Goal: Transaction & Acquisition: Register for event/course

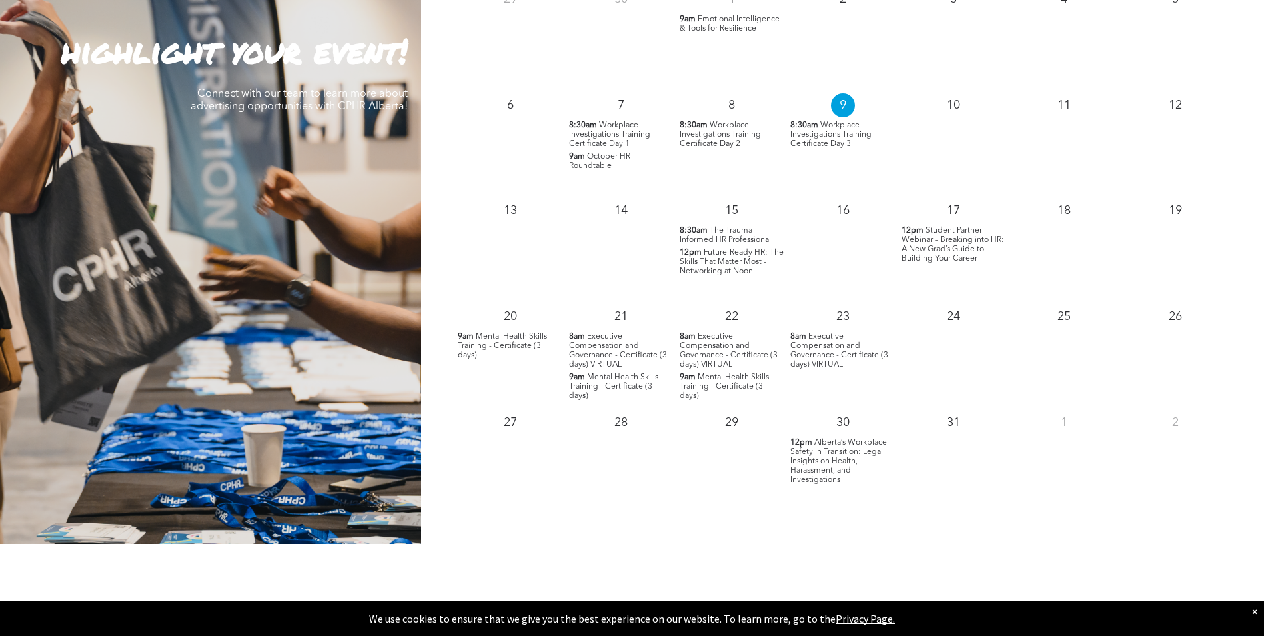
scroll to position [1333, 0]
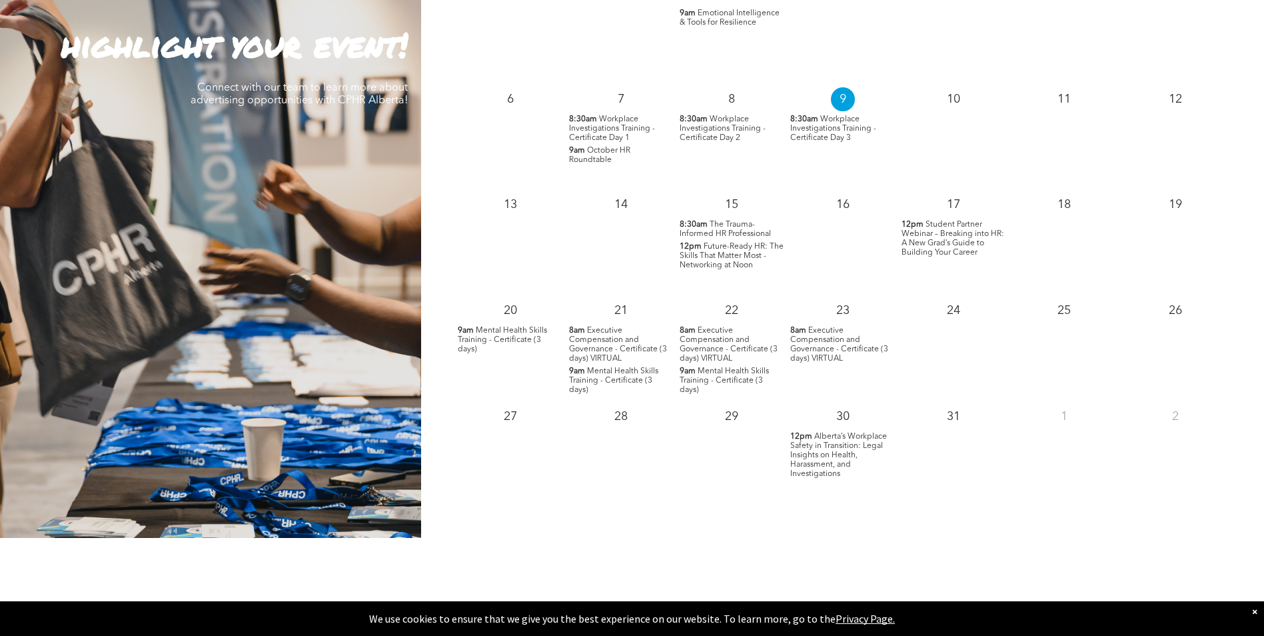
click at [500, 339] on span "Mental Health Skills Training - Certificate (3 days)" at bounding box center [502, 340] width 89 height 27
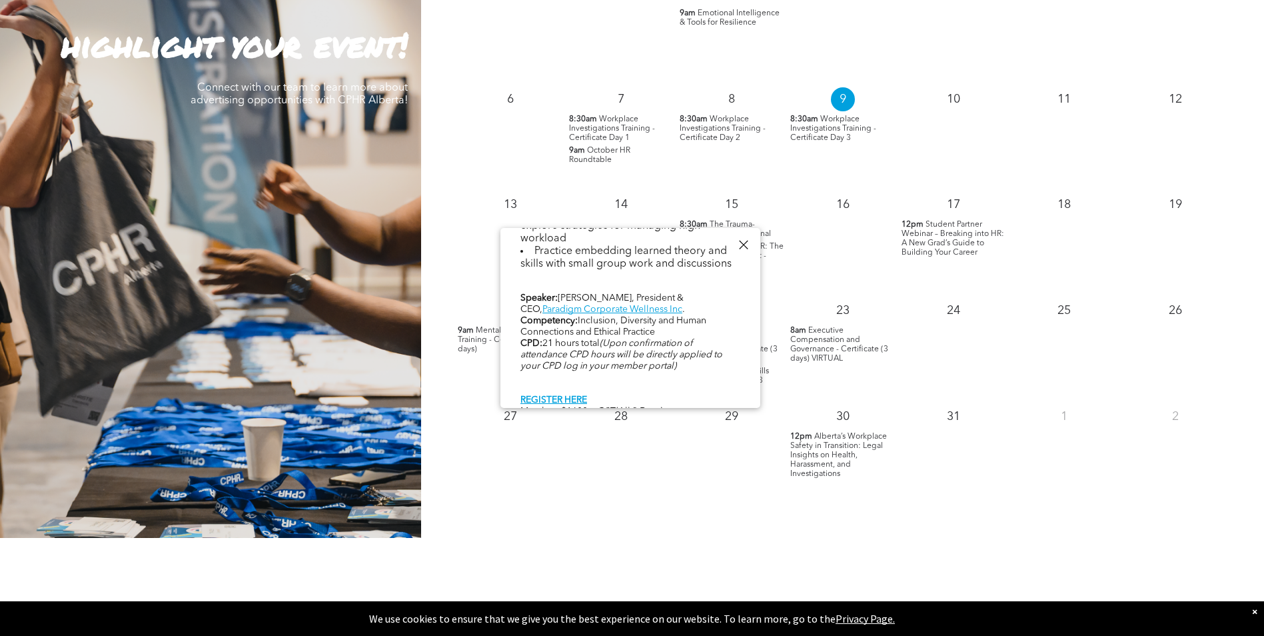
scroll to position [767, 0]
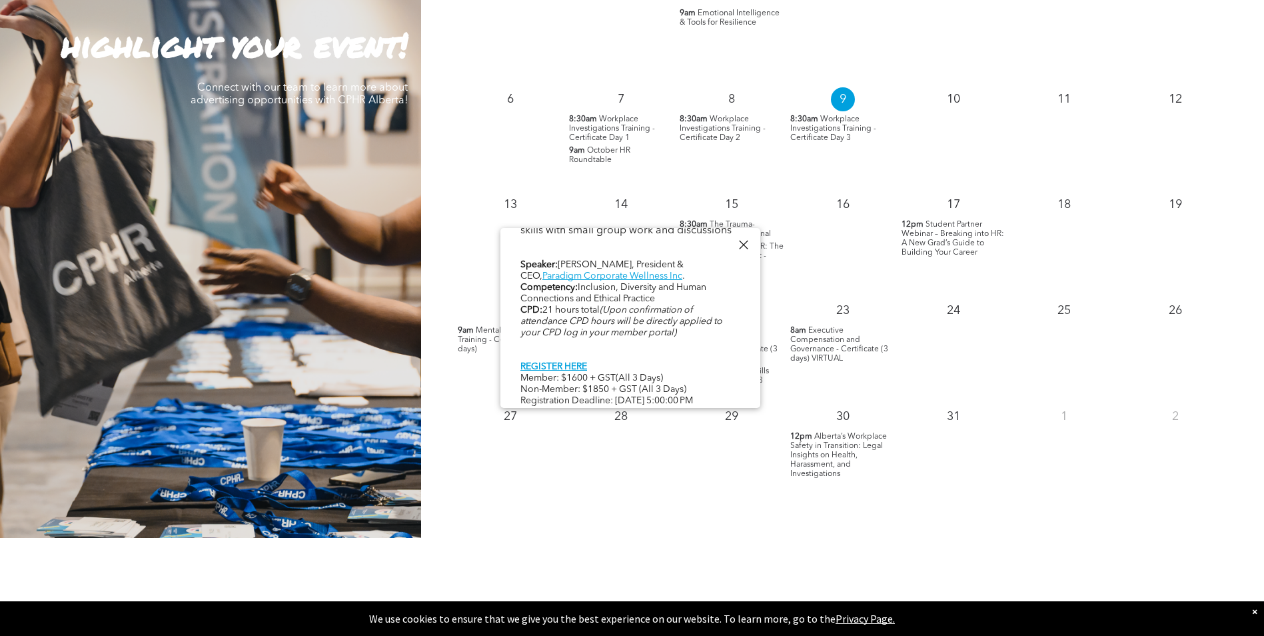
click at [743, 243] on div at bounding box center [744, 245] width 18 height 18
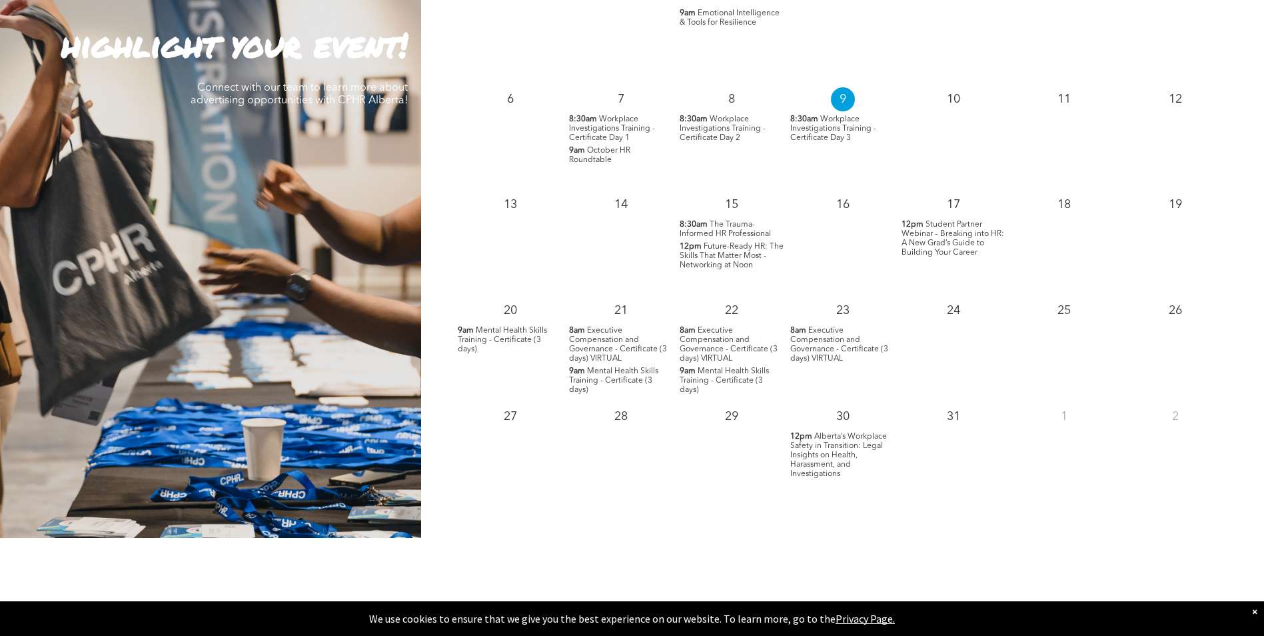
click at [610, 353] on span "Executive Compensation and Governance - Certificate (3 days) VIRTUAL" at bounding box center [618, 345] width 98 height 36
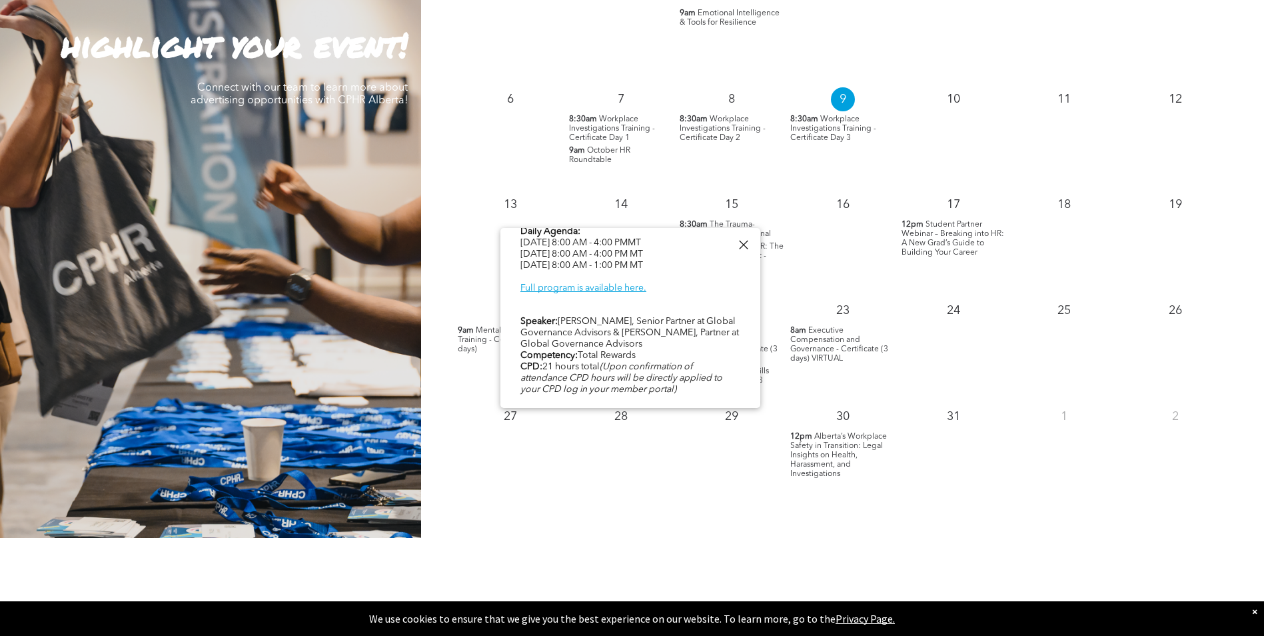
scroll to position [659, 0]
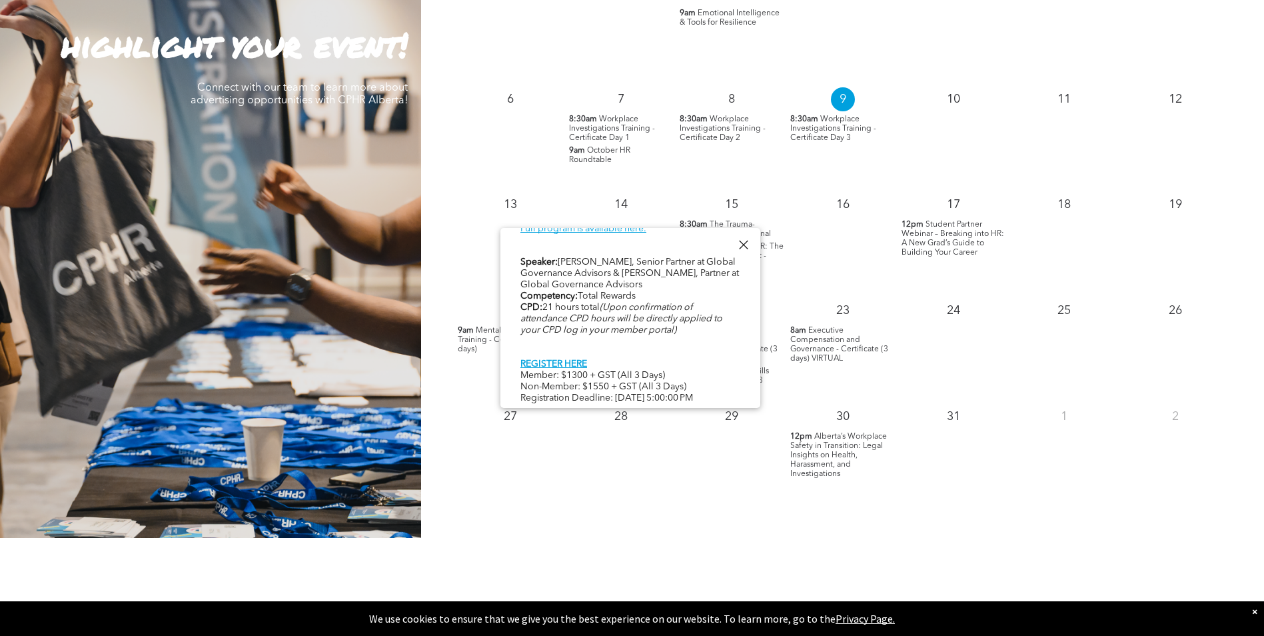
click at [747, 247] on div at bounding box center [744, 245] width 18 height 18
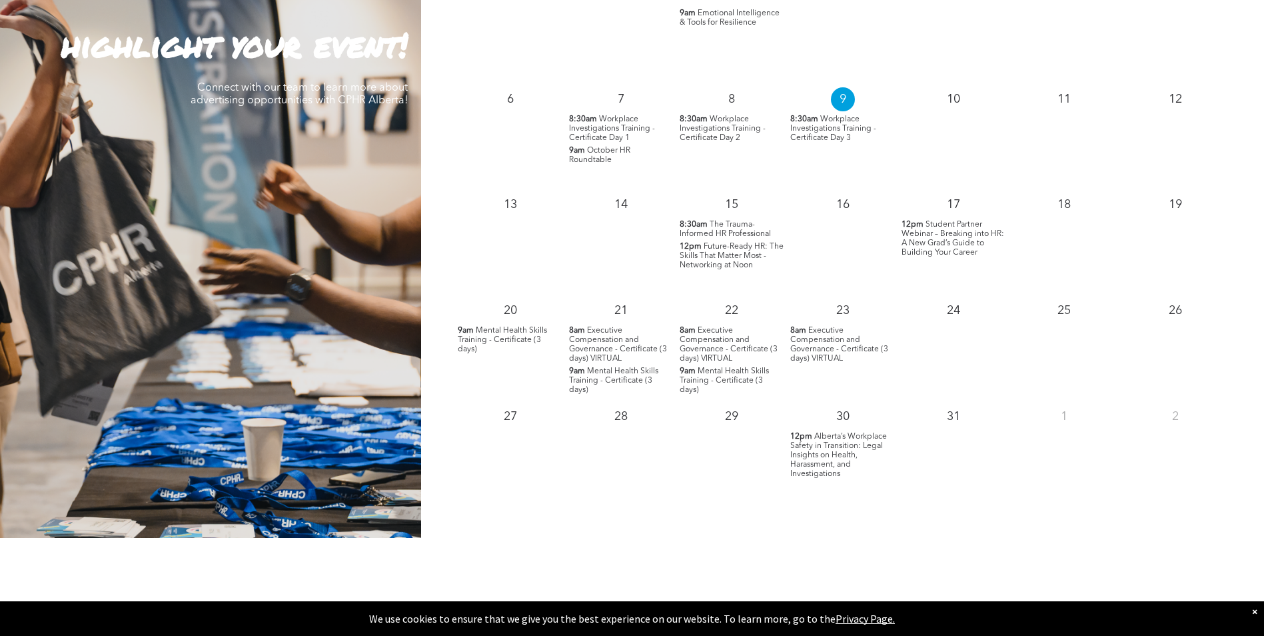
click at [834, 447] on span "Alberta’s Workplace Safety in Transition: Legal Insights on Health, Harassment,…" at bounding box center [839, 455] width 97 height 45
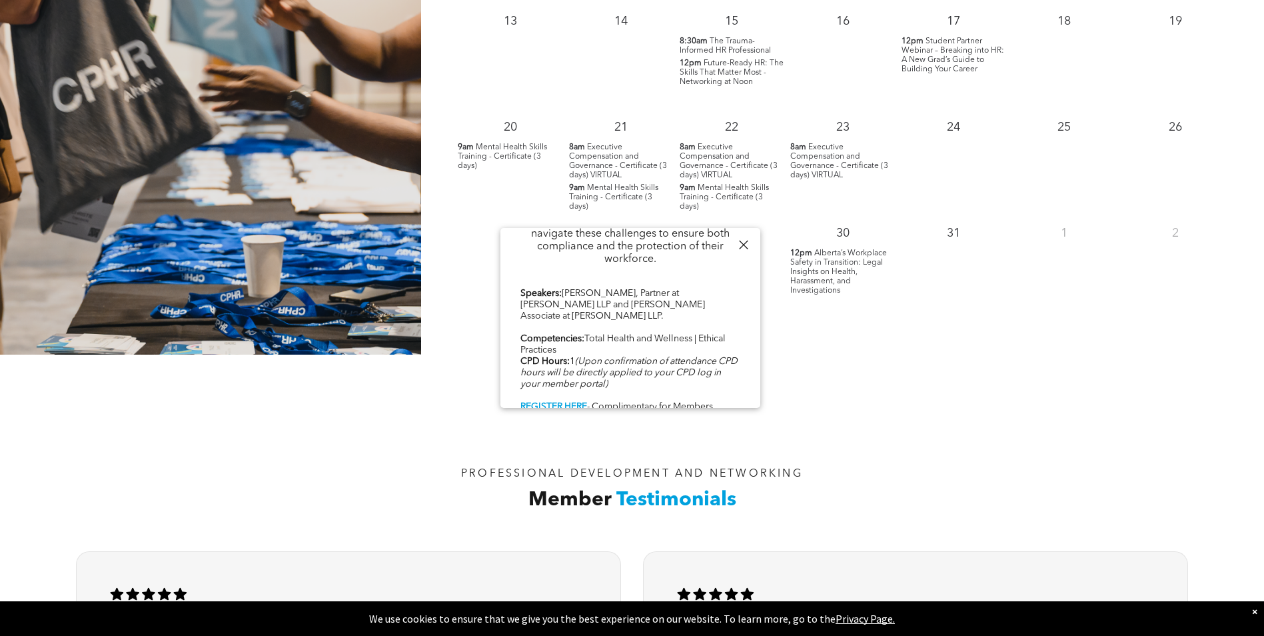
scroll to position [1533, 0]
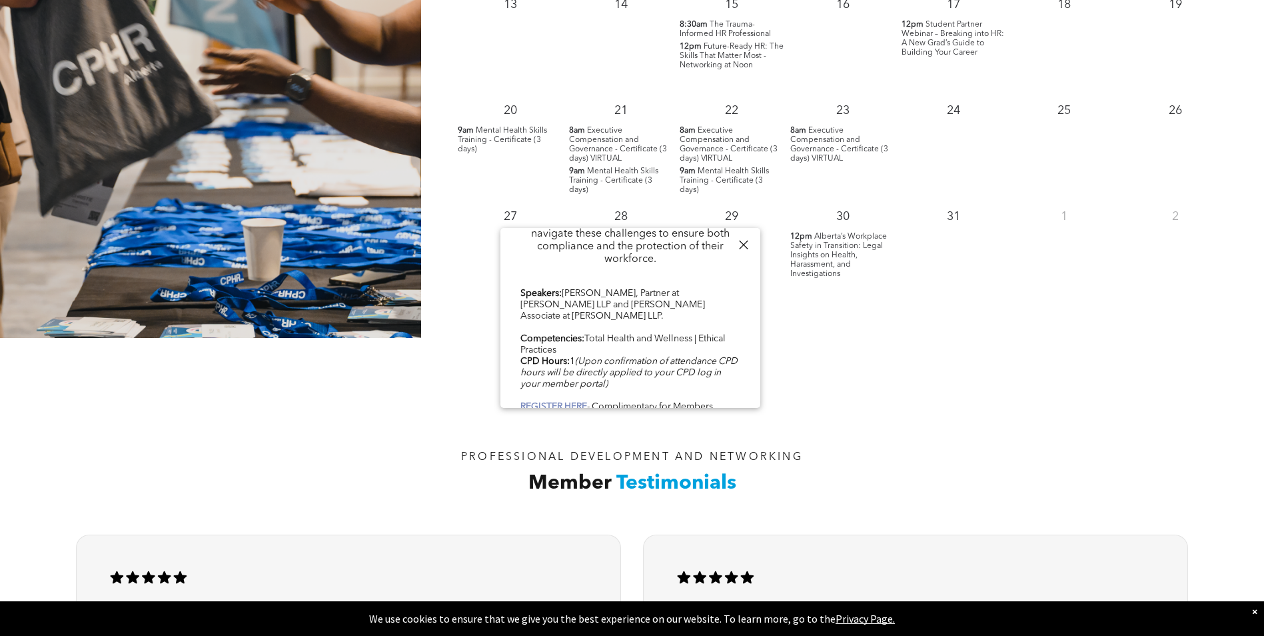
click at [573, 402] on b "REGISTER HERE" at bounding box center [554, 406] width 67 height 9
click at [1071, 372] on div "PROFESSIONAL DEVELOPMENT AND NETWORKING Member Testimonials" at bounding box center [632, 430] width 1264 height 184
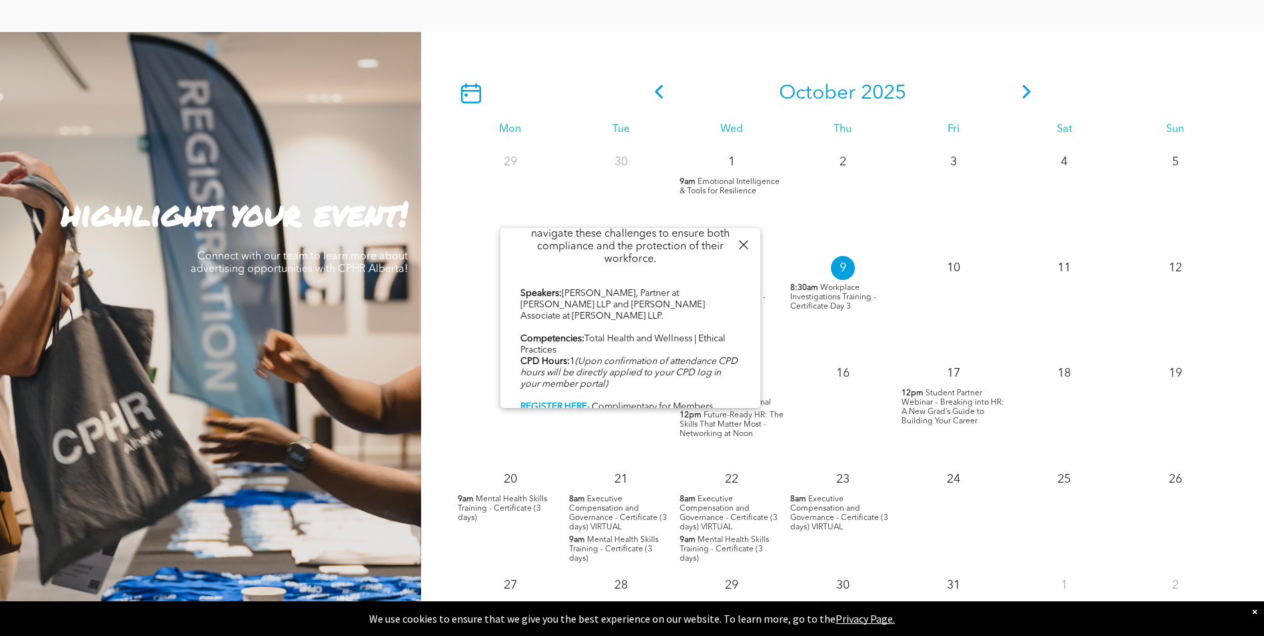
scroll to position [1133, 0]
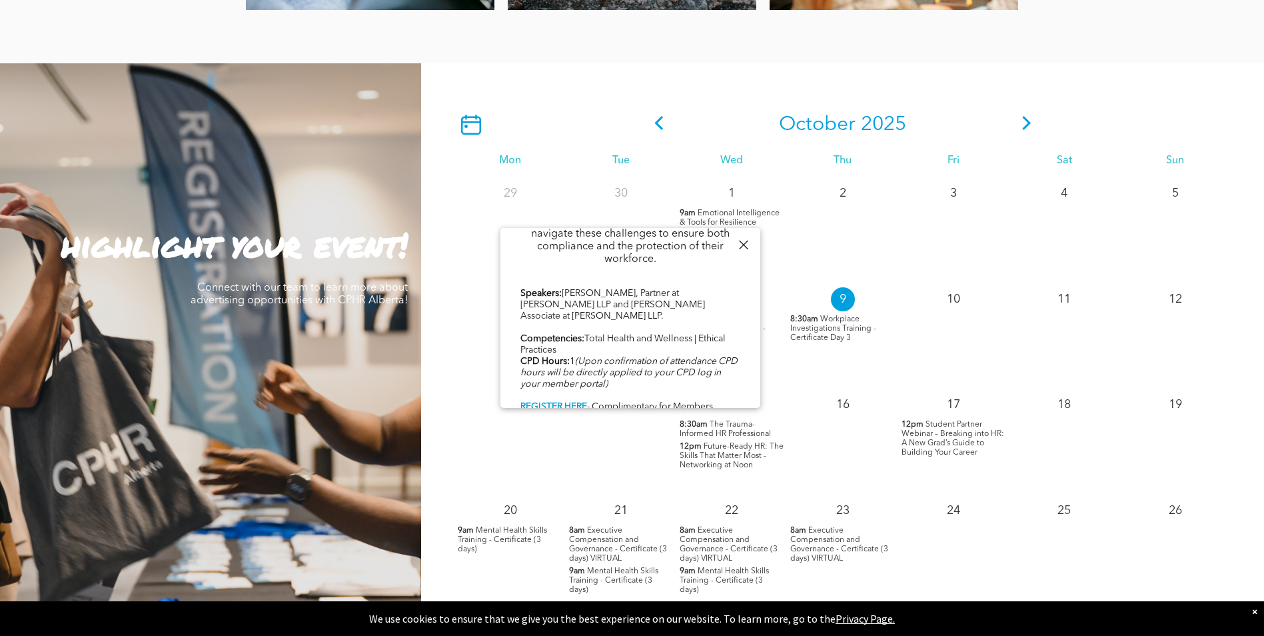
click at [1026, 128] on icon at bounding box center [1026, 123] width 9 height 14
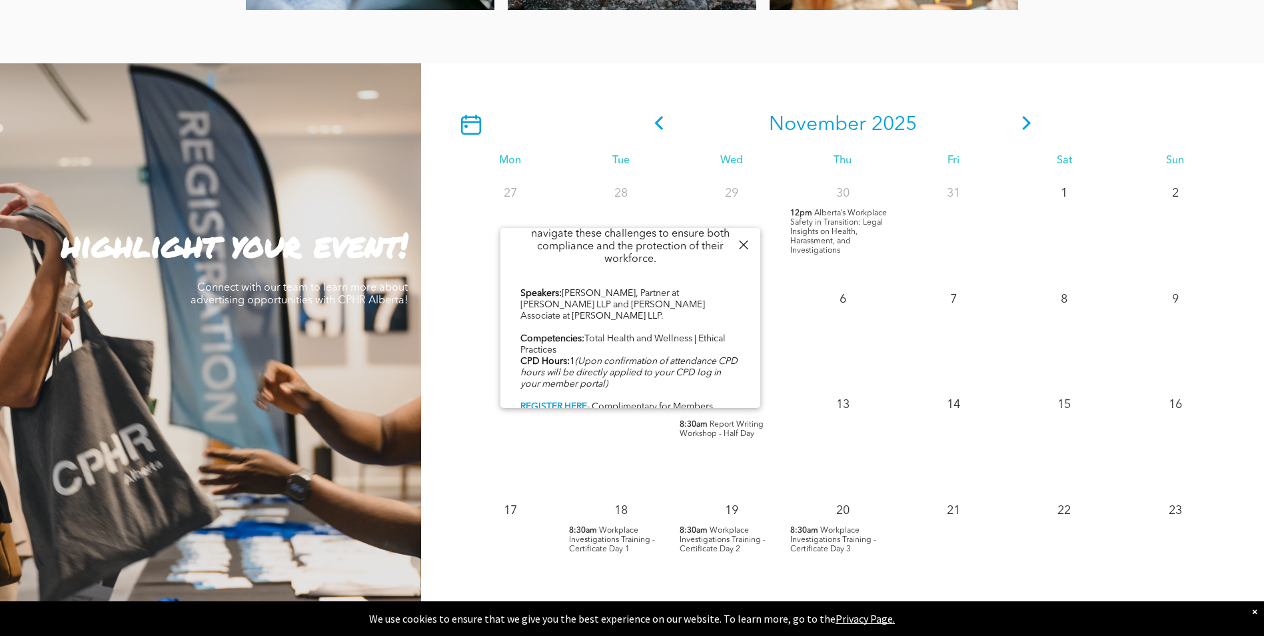
click at [747, 245] on div at bounding box center [744, 245] width 18 height 18
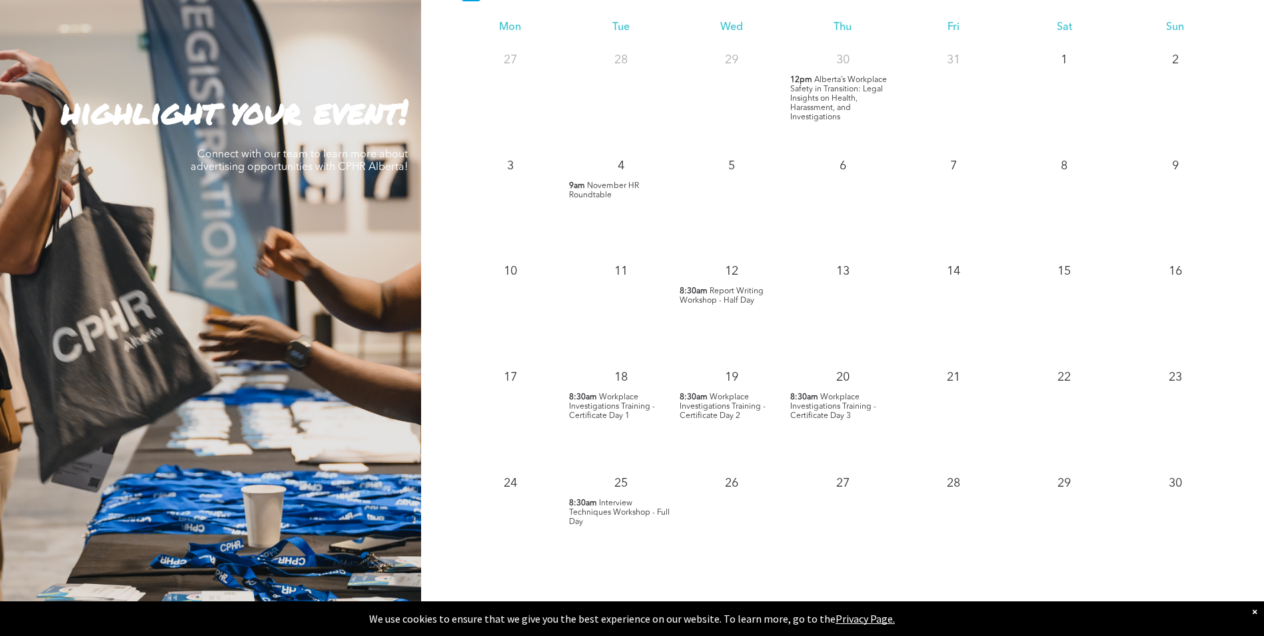
scroll to position [1333, 0]
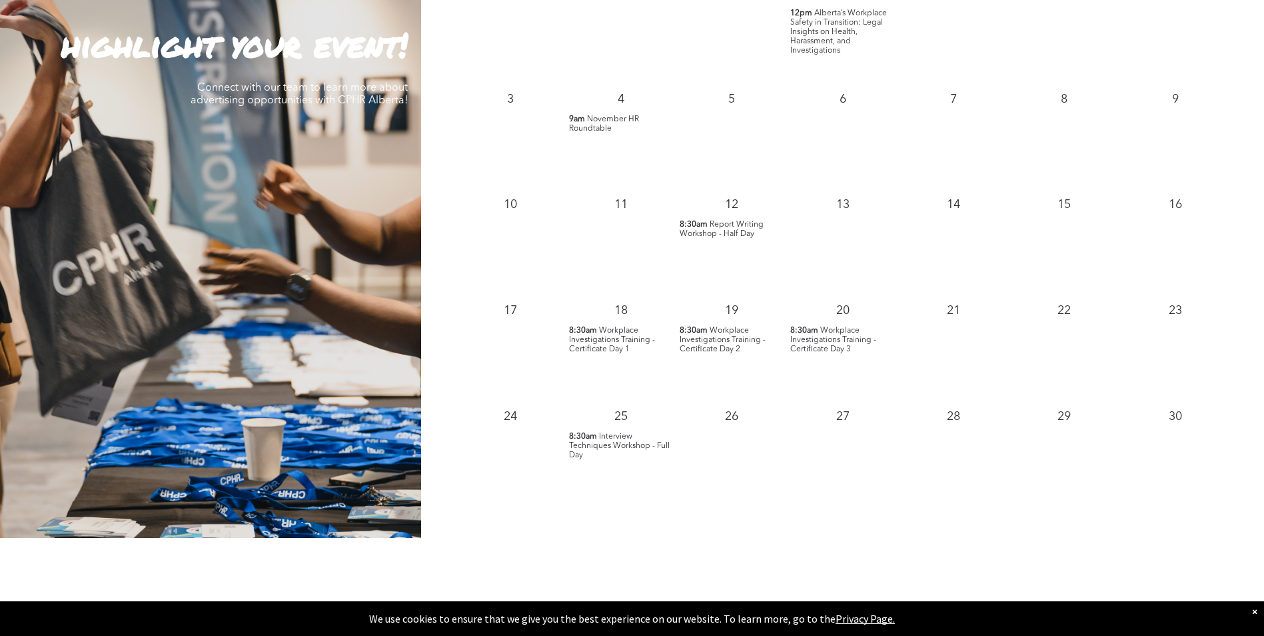
click at [622, 345] on span "Workplace Investigations Training - Certificate Day 1" at bounding box center [612, 340] width 86 height 27
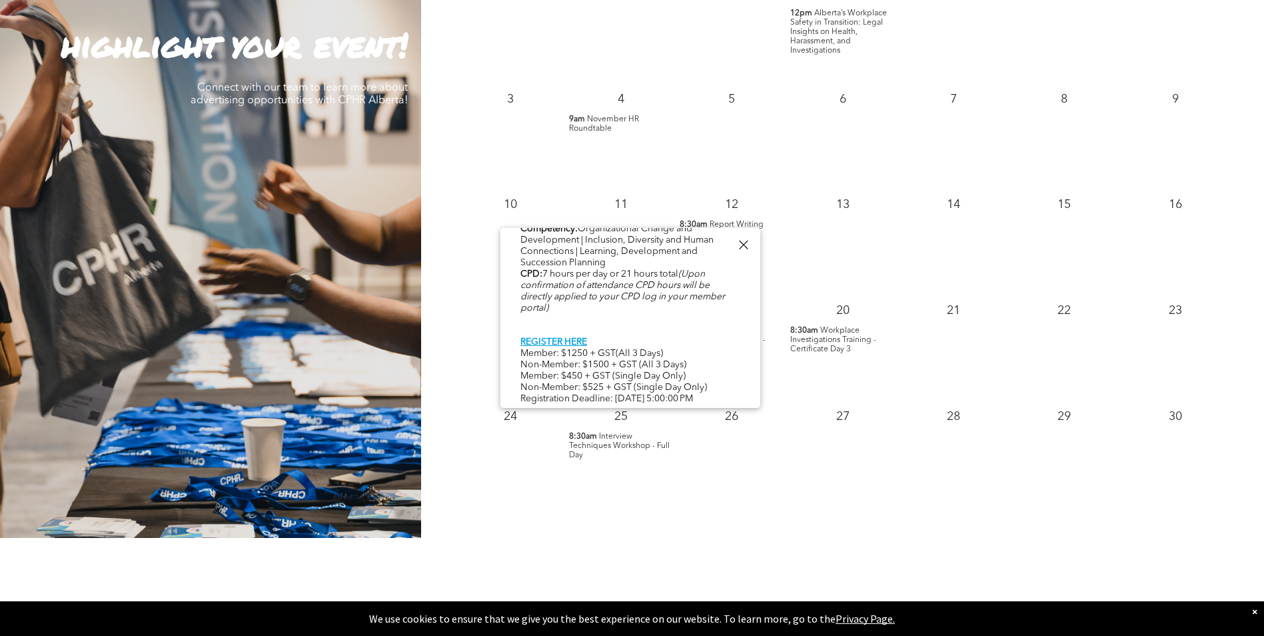
scroll to position [687, 0]
click at [748, 244] on div at bounding box center [744, 245] width 18 height 18
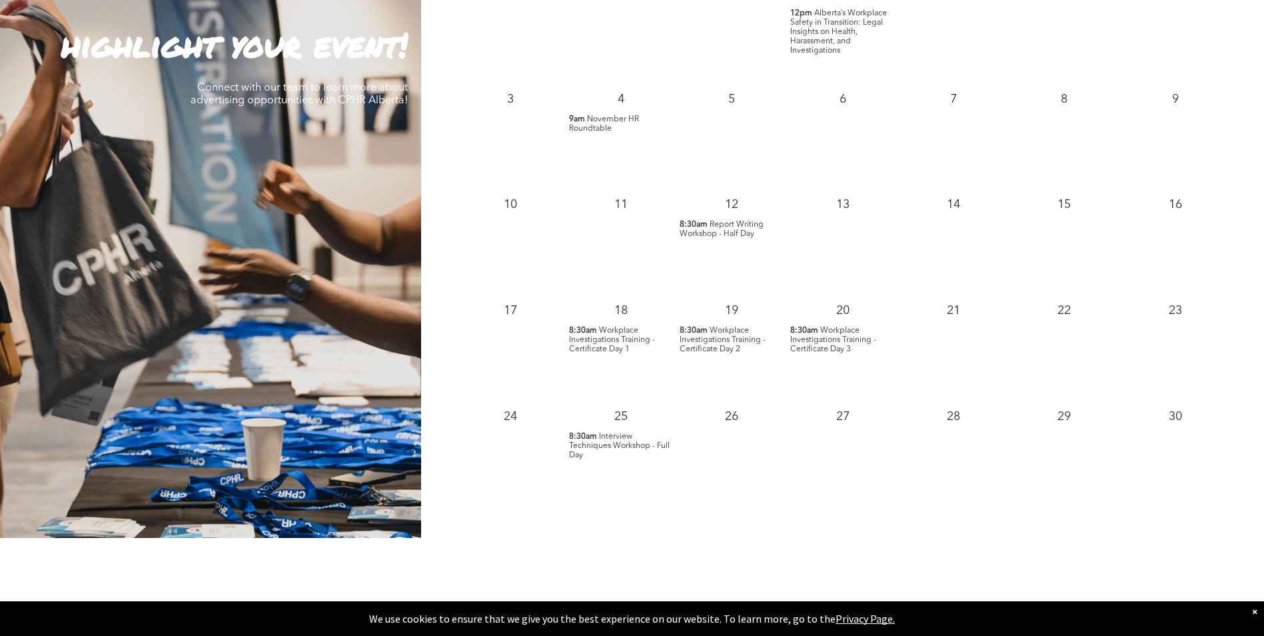
click at [620, 448] on span "Interview Techniques Workshop - Full Day" at bounding box center [619, 446] width 101 height 27
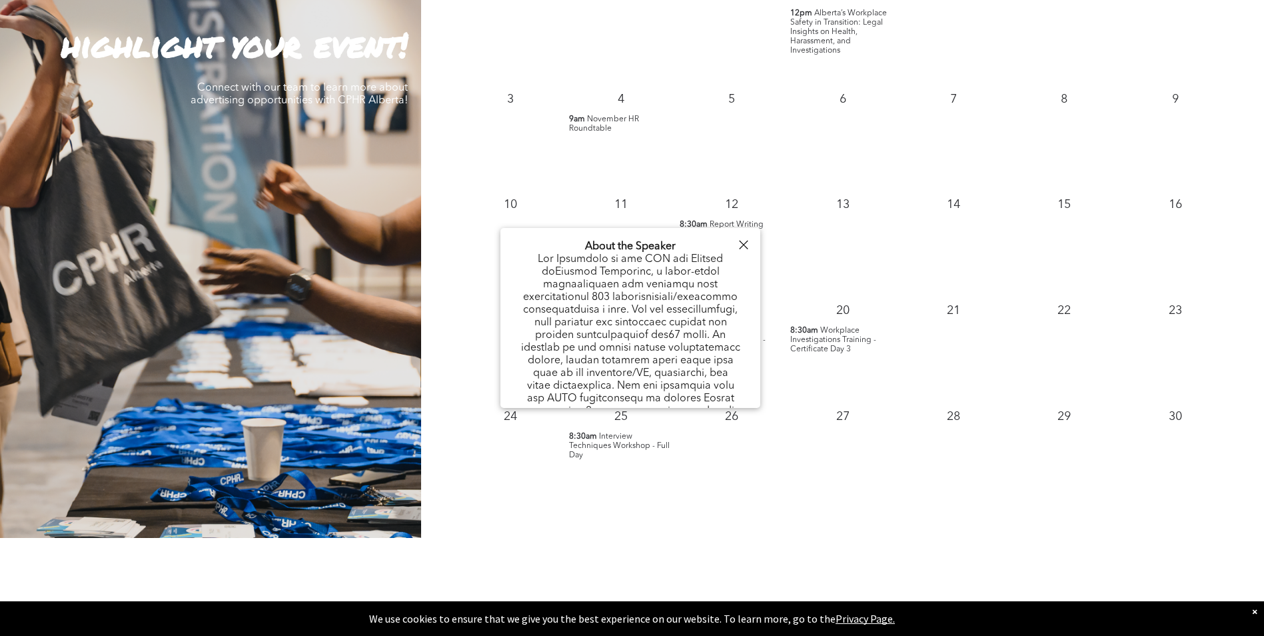
scroll to position [667, 0]
click at [745, 243] on div at bounding box center [744, 245] width 18 height 18
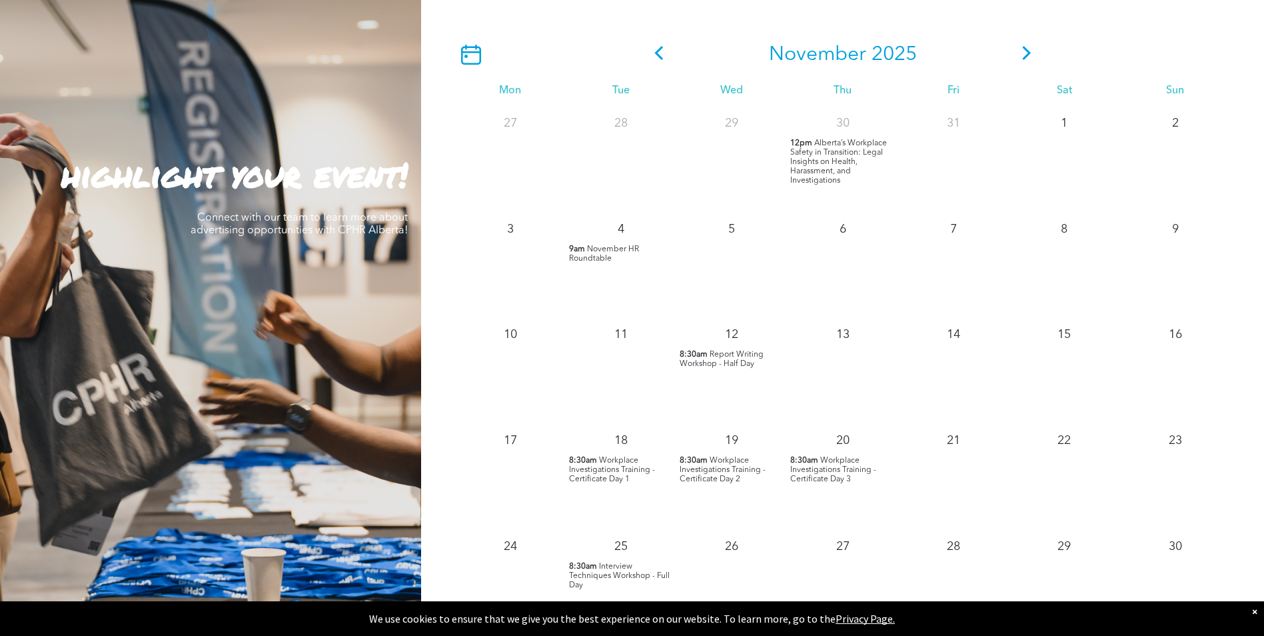
scroll to position [1200, 0]
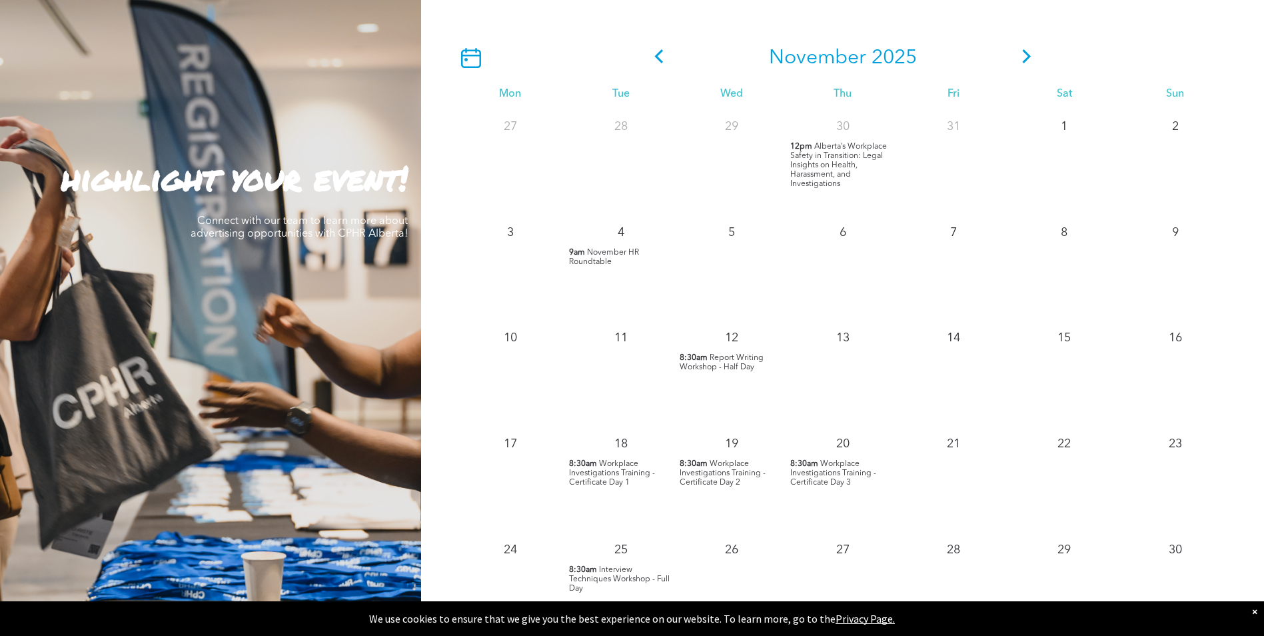
click at [1031, 63] on icon at bounding box center [1027, 56] width 20 height 14
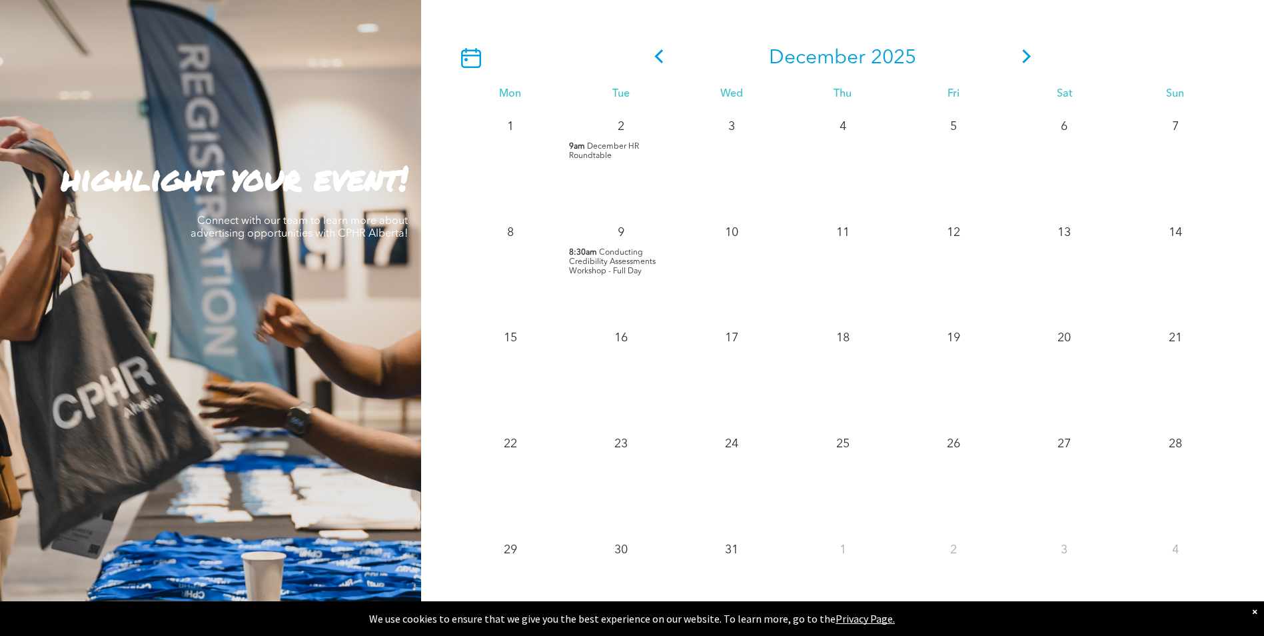
click at [606, 153] on span "December HR Roundtable" at bounding box center [604, 151] width 70 height 17
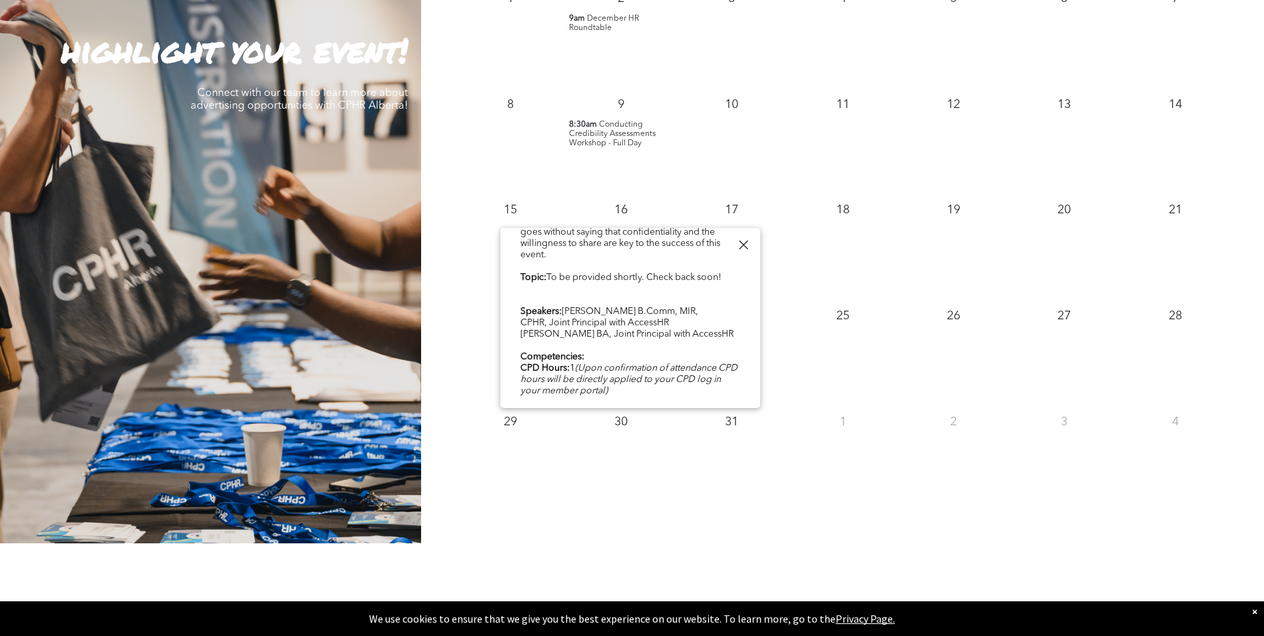
scroll to position [1333, 0]
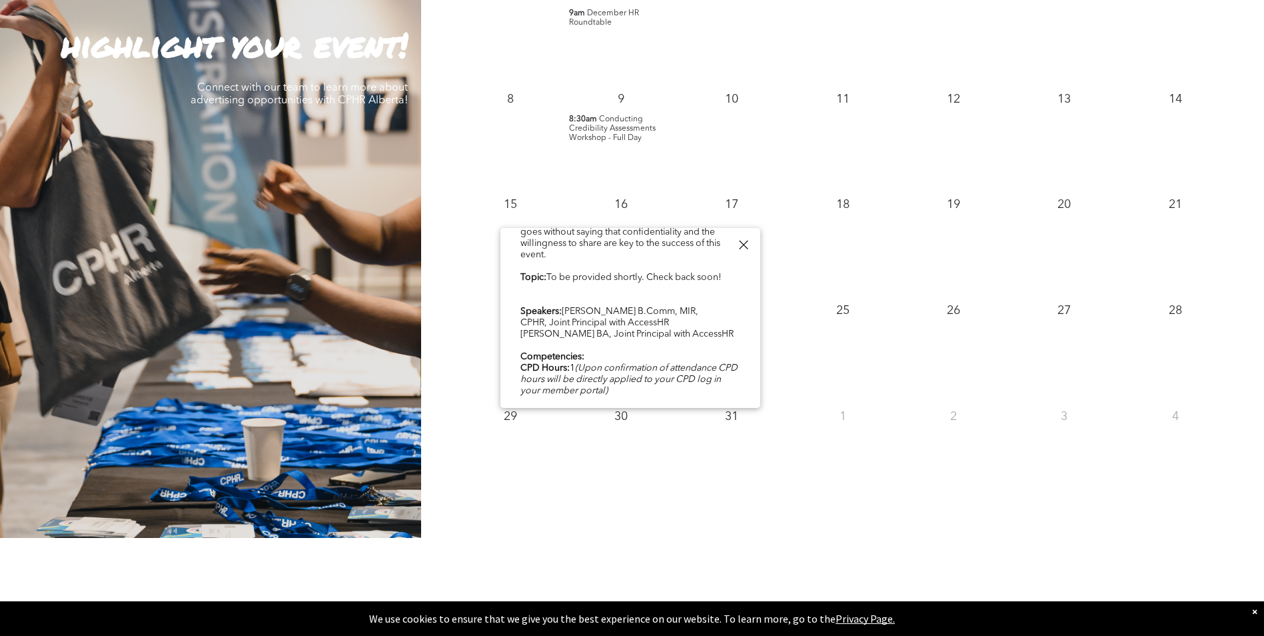
click at [570, 409] on b "REGISTER HERE" at bounding box center [554, 413] width 67 height 9
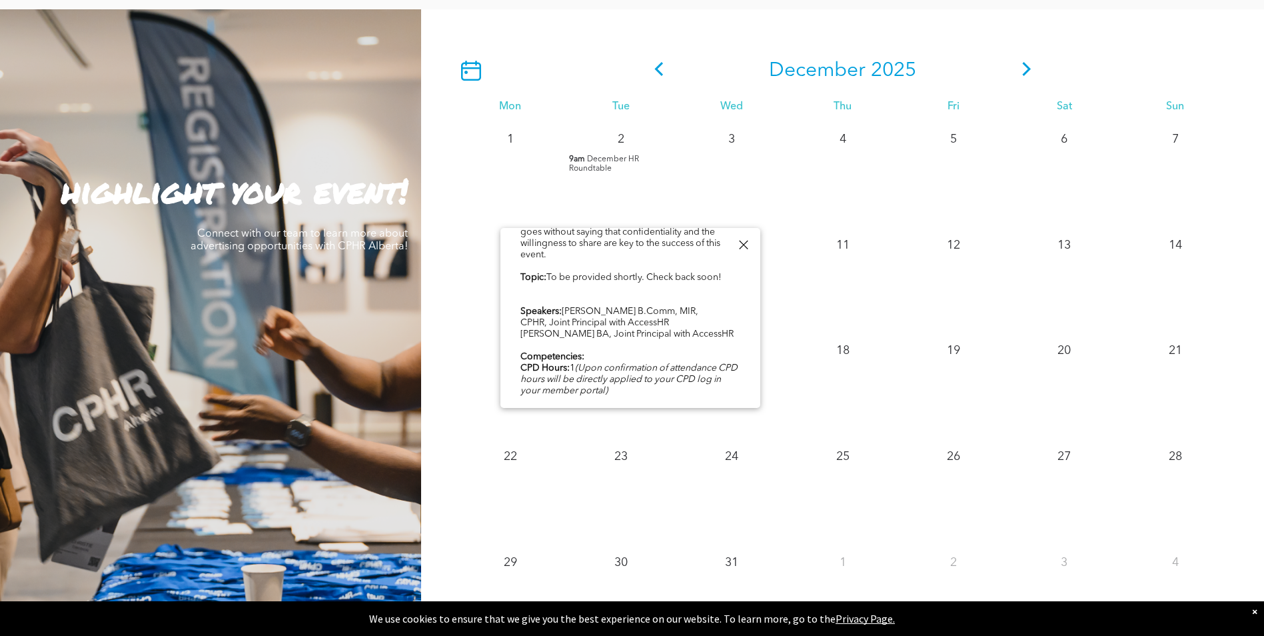
scroll to position [1133, 0]
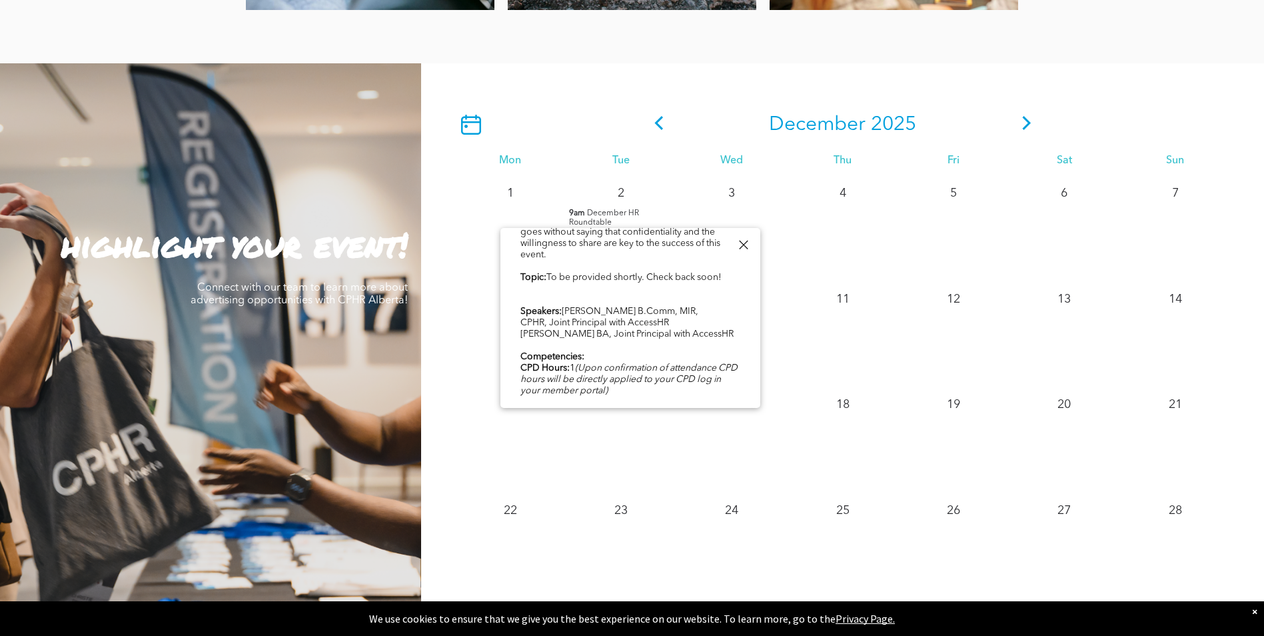
click at [1024, 122] on icon at bounding box center [1027, 123] width 20 height 14
click at [744, 240] on div at bounding box center [744, 245] width 18 height 18
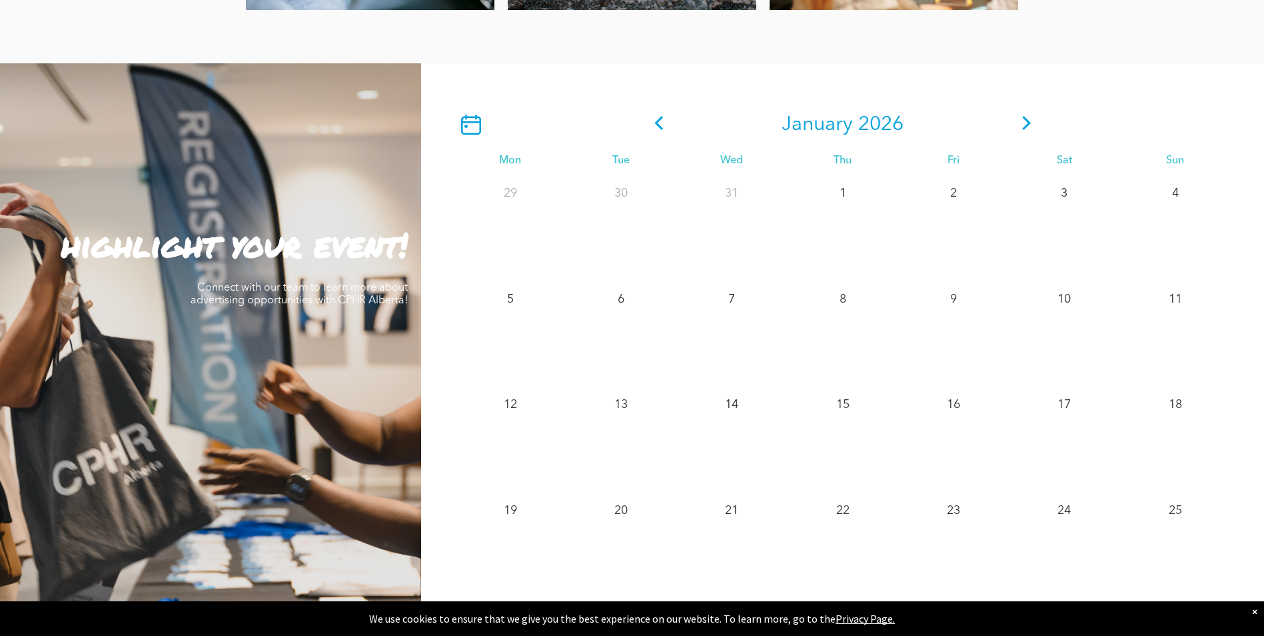
click at [1028, 124] on icon at bounding box center [1026, 123] width 9 height 14
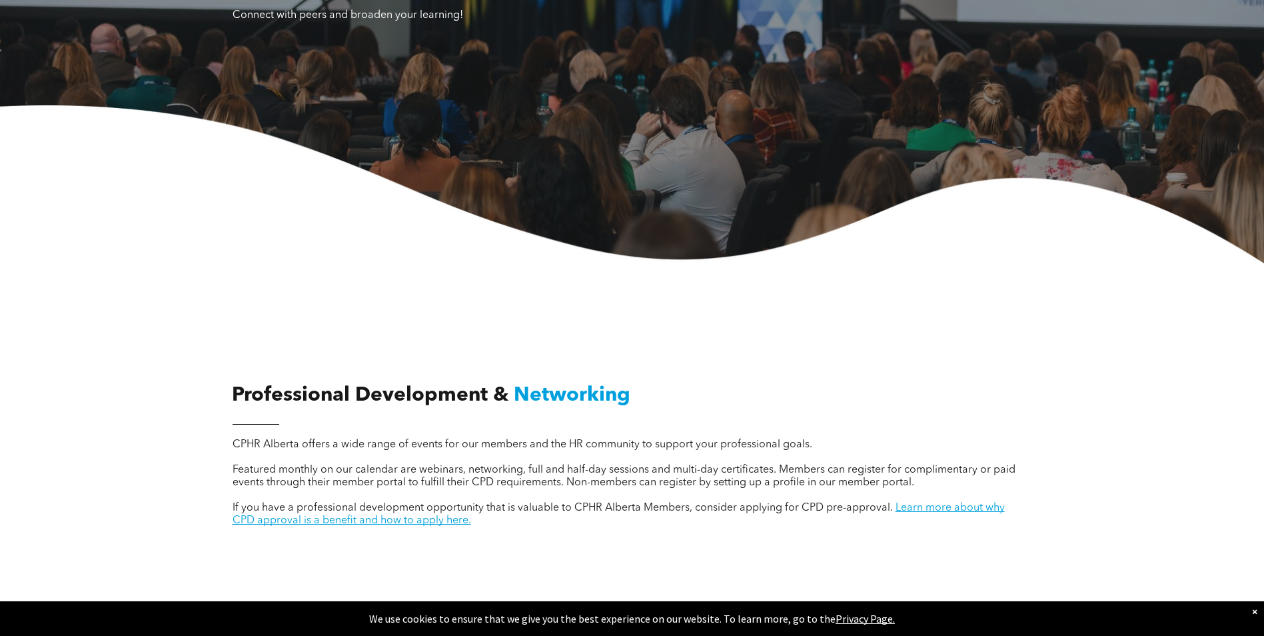
scroll to position [0, 0]
